Goal: Task Accomplishment & Management: Use online tool/utility

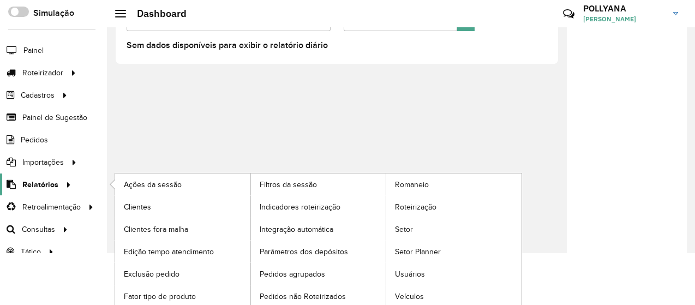
scroll to position [9, 0]
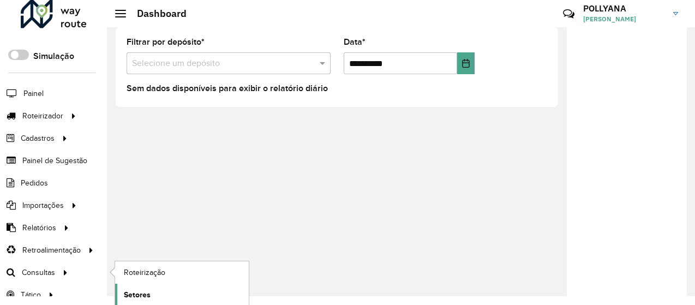
click at [130, 285] on link "Setores" at bounding box center [182, 295] width 134 height 22
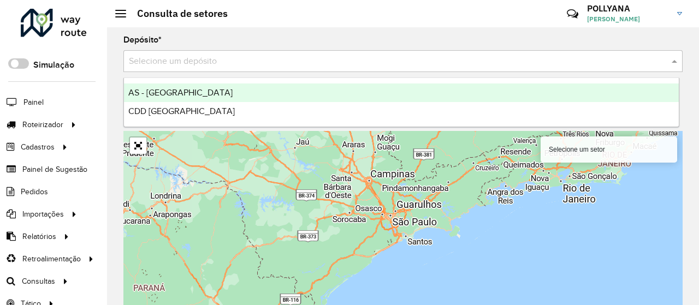
click at [180, 57] on input "text" at bounding box center [392, 61] width 526 height 13
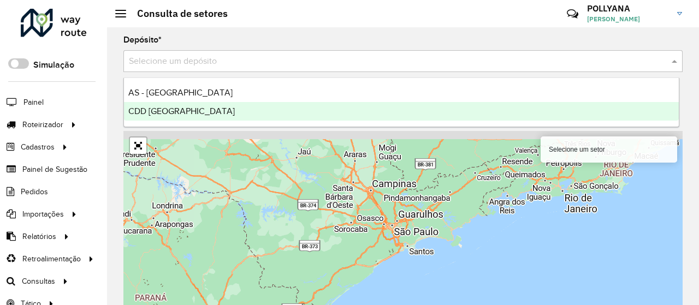
click at [176, 113] on span "CDD [GEOGRAPHIC_DATA]" at bounding box center [181, 110] width 106 height 9
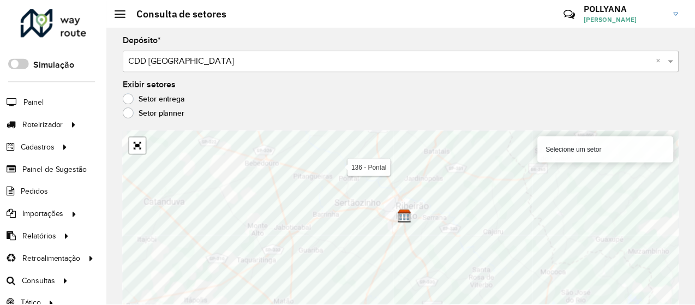
scroll to position [8, 0]
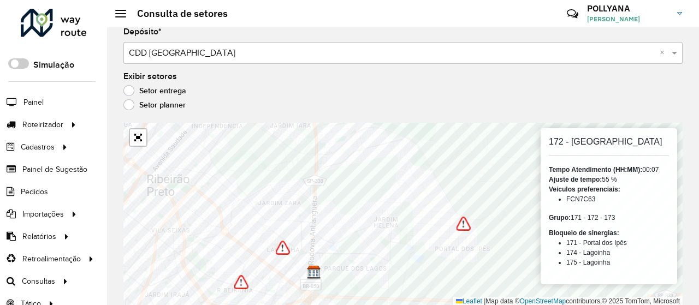
click at [125, 102] on label "Setor planner" at bounding box center [154, 104] width 62 height 11
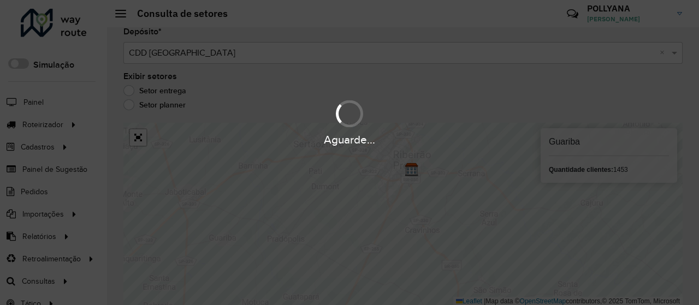
click at [551, 145] on h6 "Guariba" at bounding box center [609, 141] width 120 height 10
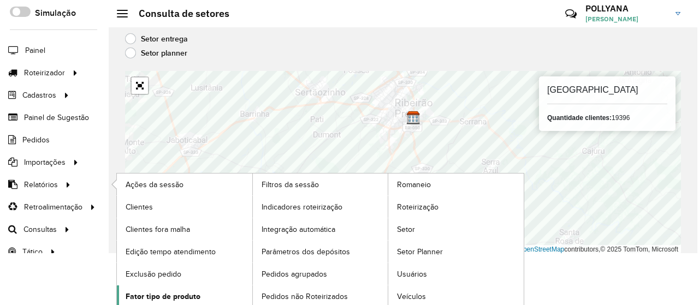
scroll to position [0, 0]
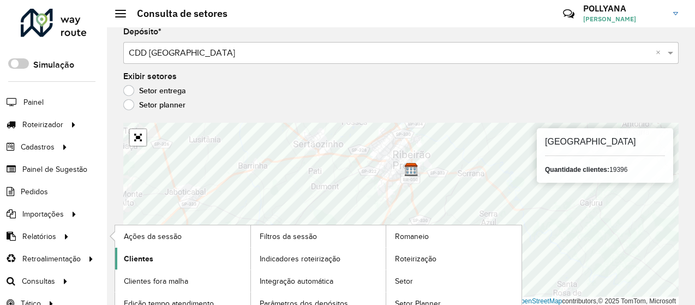
click at [139, 255] on span "Clientes" at bounding box center [138, 258] width 29 height 11
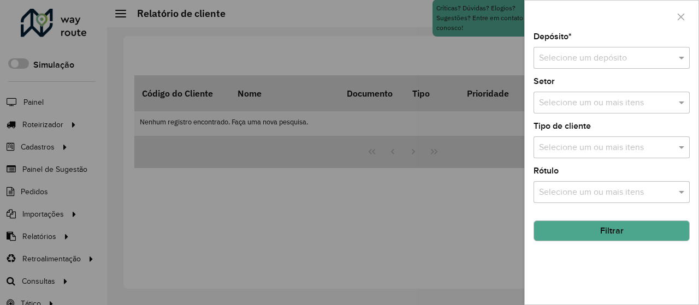
drag, startPoint x: 608, startPoint y: 136, endPoint x: 606, endPoint y: 149, distance: 13.3
click at [608, 136] on div "Selecione um ou mais itens" at bounding box center [611, 147] width 156 height 22
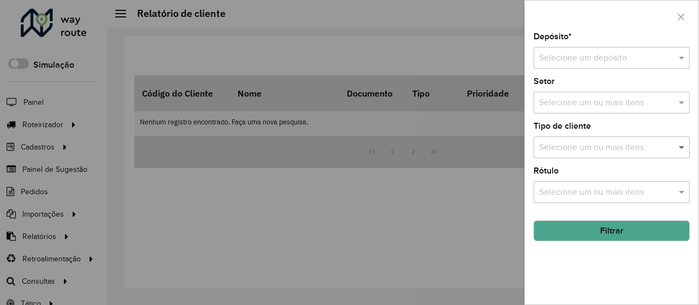
click at [683, 152] on span at bounding box center [683, 147] width 14 height 13
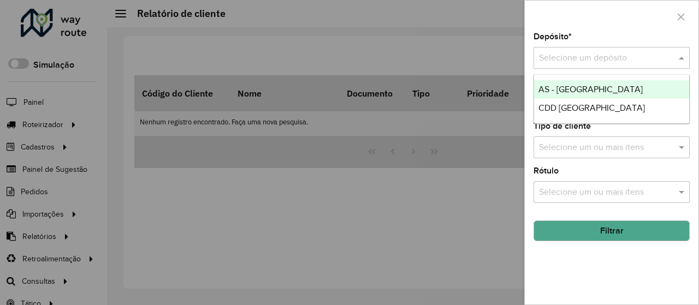
click at [682, 58] on span at bounding box center [683, 57] width 14 height 13
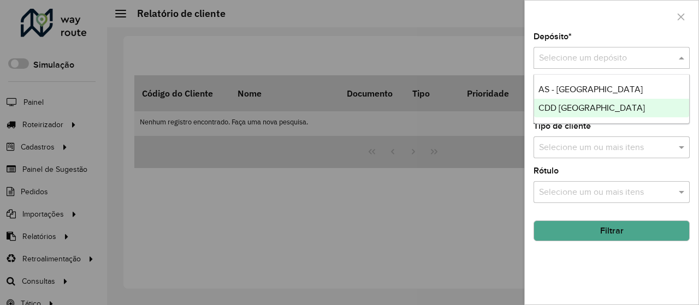
click at [627, 106] on div "CDD [GEOGRAPHIC_DATA]" at bounding box center [612, 108] width 156 height 19
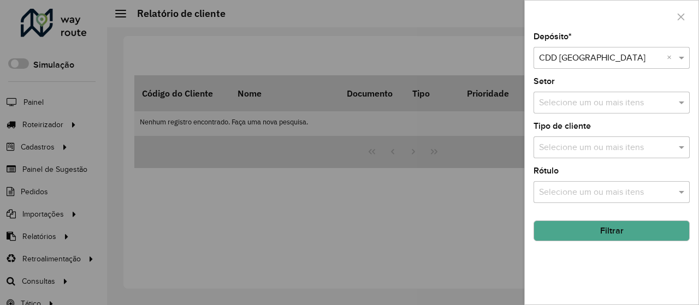
click at [695, 100] on div "Depósito * Selecione um depósito × CDD Ribeirão Preto × Setor Selecione um ou m…" at bounding box center [611, 152] width 175 height 305
click at [680, 102] on span at bounding box center [683, 102] width 14 height 13
click at [667, 149] on input "text" at bounding box center [606, 147] width 140 height 13
click at [678, 150] on span at bounding box center [683, 147] width 14 height 13
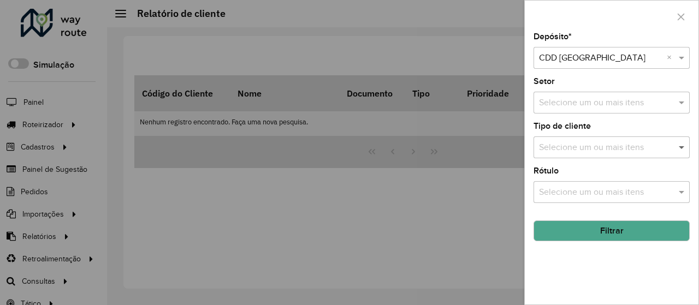
click at [678, 150] on span at bounding box center [683, 147] width 14 height 13
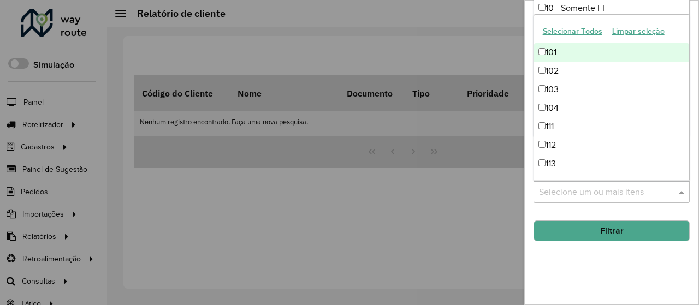
click at [677, 193] on span at bounding box center [683, 192] width 14 height 13
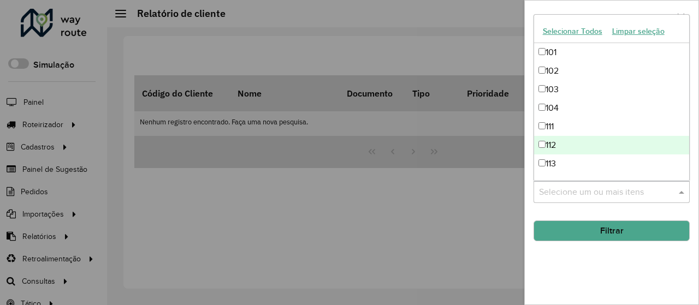
scroll to position [327, 0]
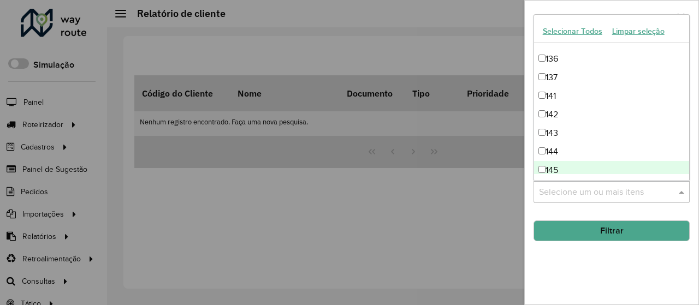
click at [623, 225] on button "Filtrar" at bounding box center [611, 231] width 156 height 21
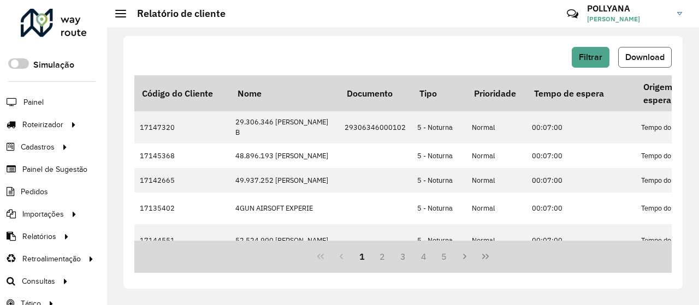
click at [637, 56] on span "Download" at bounding box center [644, 56] width 39 height 9
